Goal: Navigation & Orientation: Find specific page/section

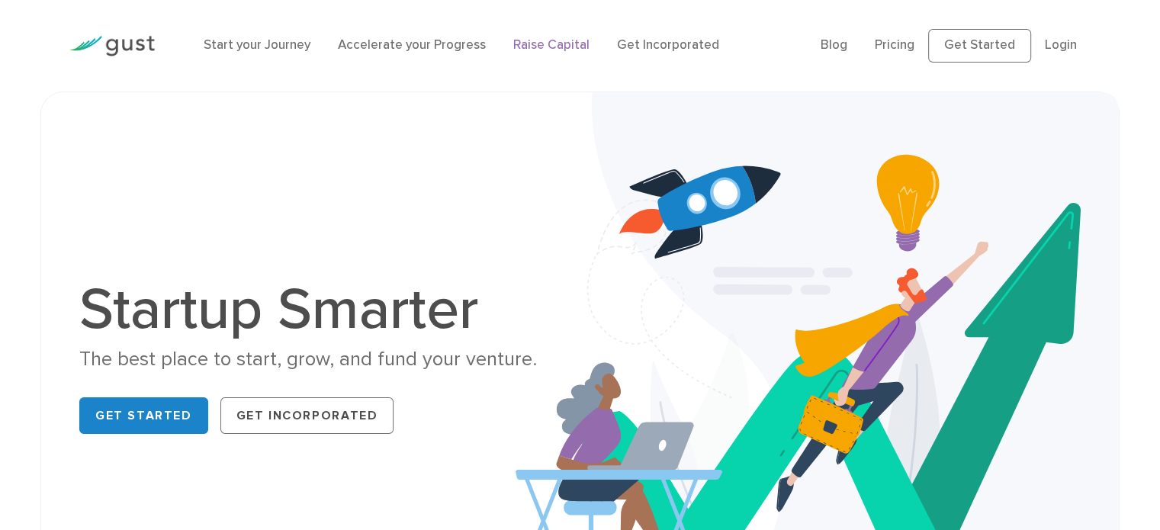
click at [555, 48] on link "Raise Capital" at bounding box center [551, 44] width 76 height 15
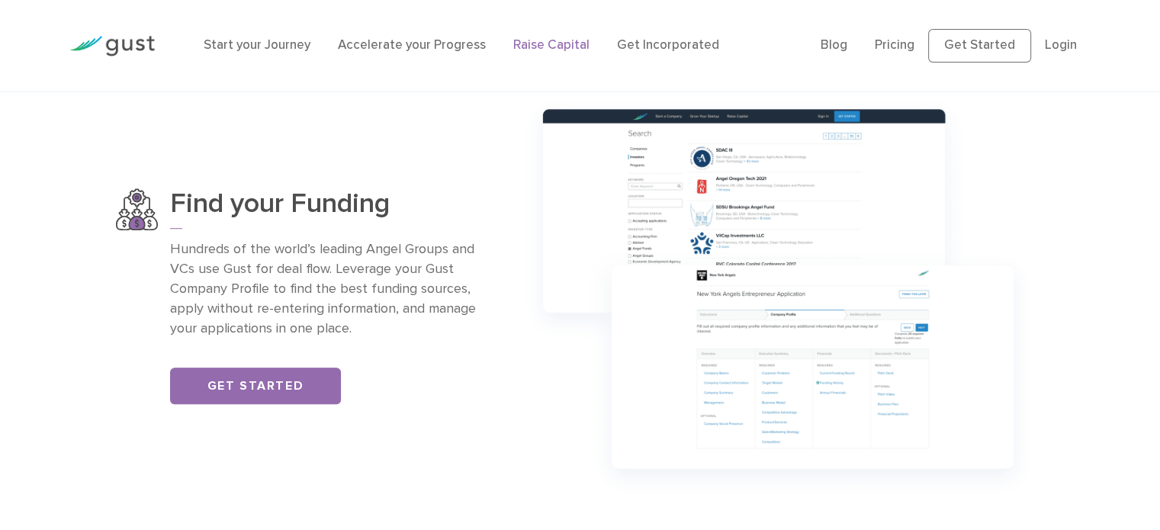
scroll to position [975, 0]
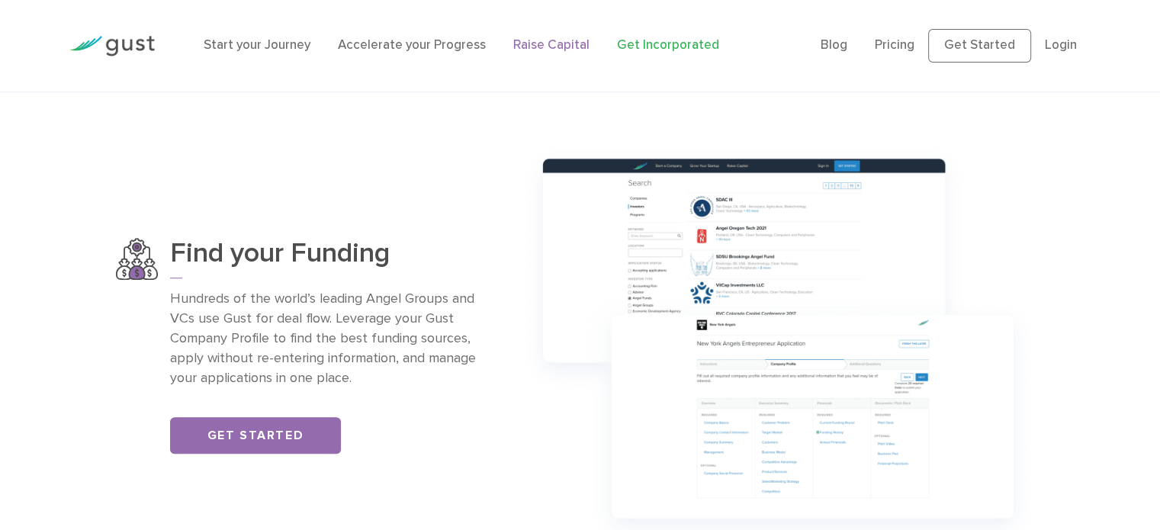
click at [666, 49] on link "Get Incorporated" at bounding box center [668, 44] width 102 height 15
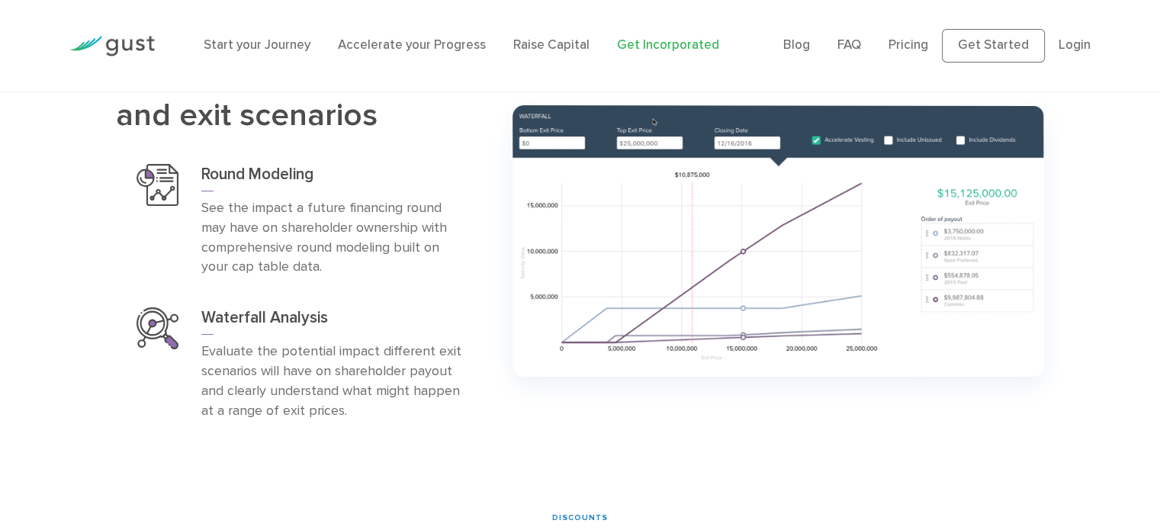
scroll to position [6516, 0]
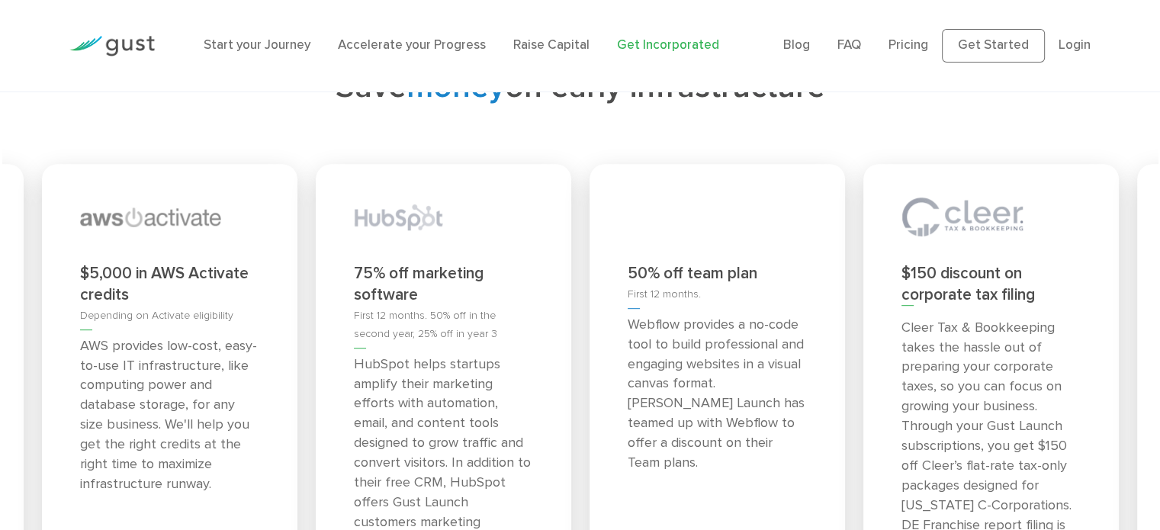
click at [287, 61] on div "Start your Journey Accelerate your Progress Raise Capital Get Incorporated" at bounding box center [481, 46] width 579 height 50
click at [297, 46] on link "Start your Journey" at bounding box center [257, 44] width 107 height 15
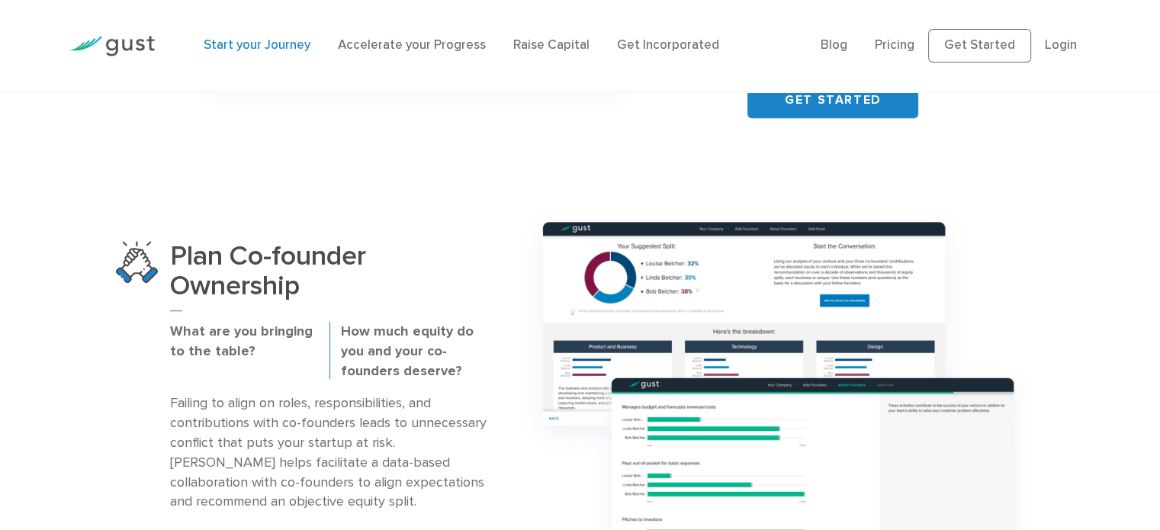
scroll to position [871, 0]
